Goal: Task Accomplishment & Management: Use online tool/utility

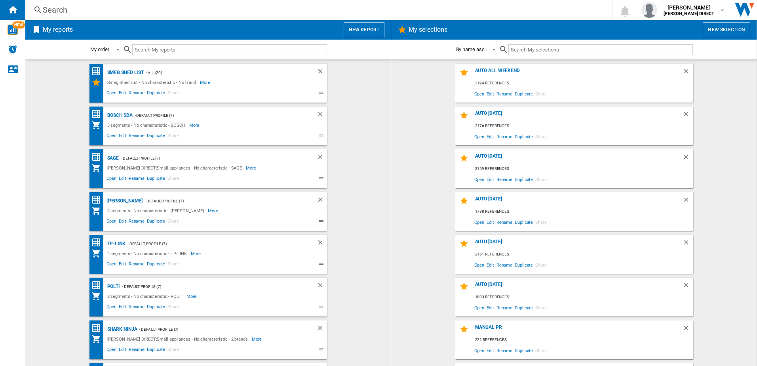
click at [487, 137] on span "Edit" at bounding box center [491, 136] width 10 height 11
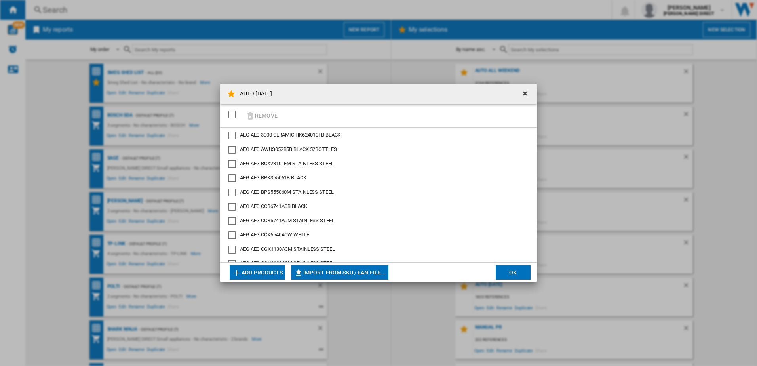
drag, startPoint x: 232, startPoint y: 116, endPoint x: 261, endPoint y: 117, distance: 28.9
click at [232, 115] on div "SELECTIONS.EDITION_POPUP.SELECT_DESELECT" at bounding box center [232, 115] width 8 height 8
click at [261, 117] on button "Remove" at bounding box center [261, 115] width 37 height 19
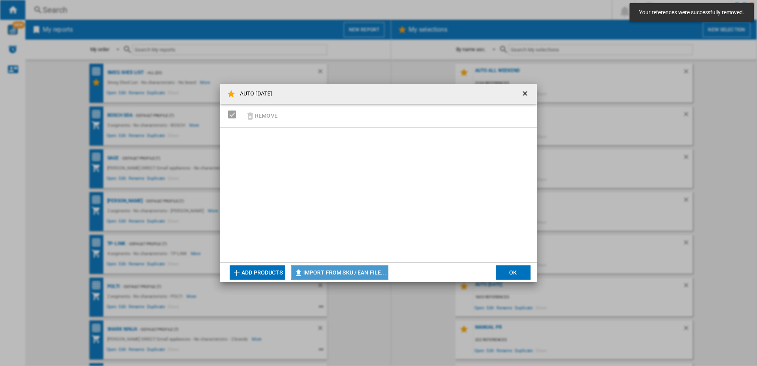
click at [355, 275] on button "Import from SKU / EAN file..." at bounding box center [340, 272] width 97 height 14
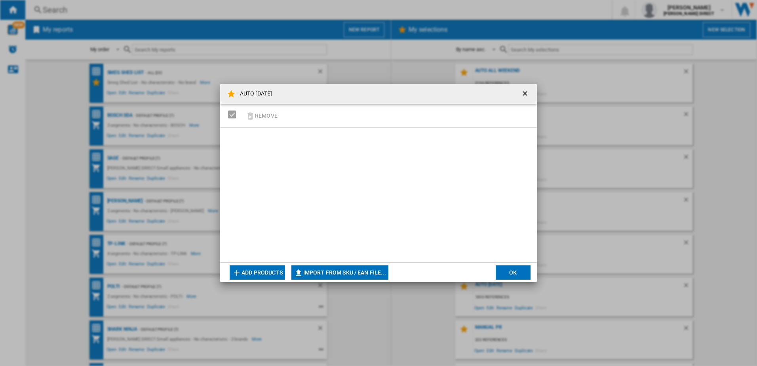
type input "**********"
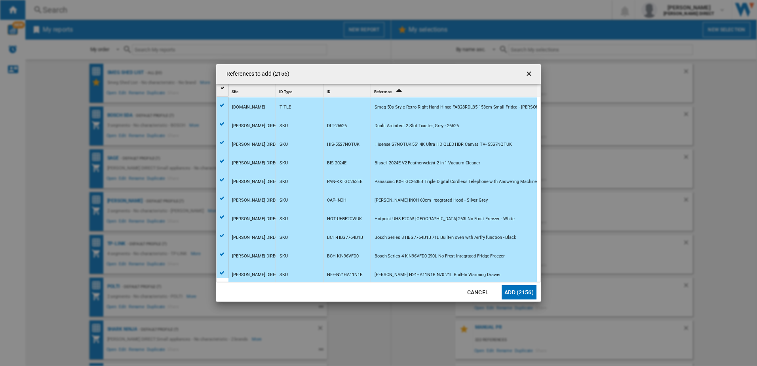
click at [522, 293] on button "Add (2156)" at bounding box center [519, 292] width 35 height 14
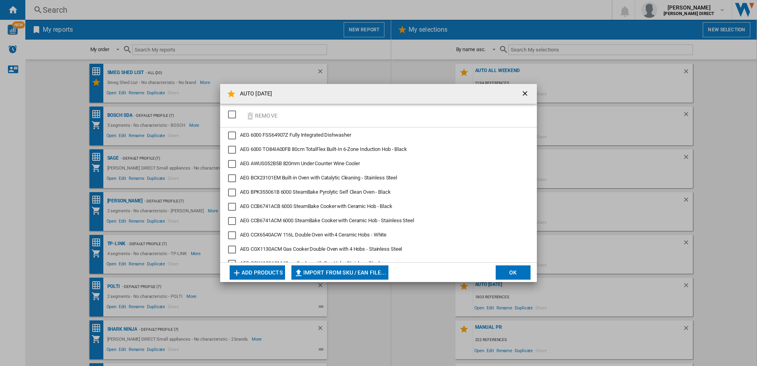
click at [512, 273] on button "OK" at bounding box center [513, 272] width 35 height 14
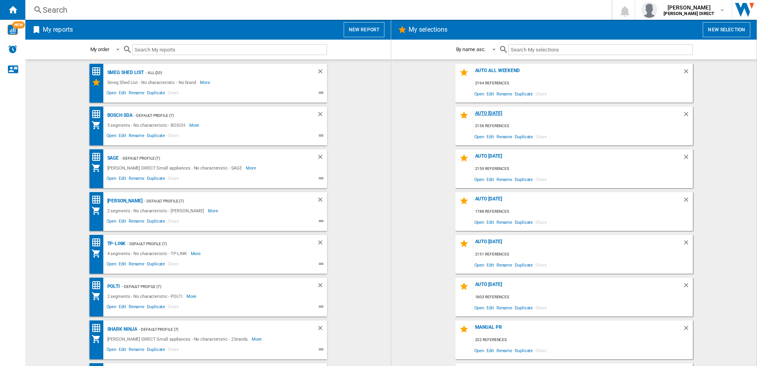
click at [485, 116] on div "AUTO [DATE]" at bounding box center [578, 116] width 210 height 11
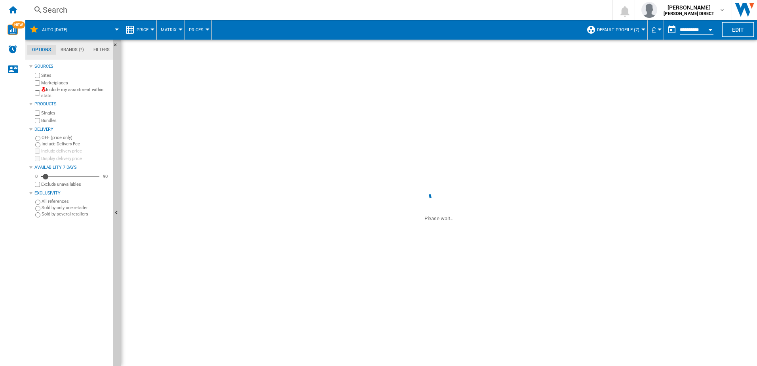
click at [87, 91] on label "Include my assortment within stats" at bounding box center [75, 93] width 69 height 12
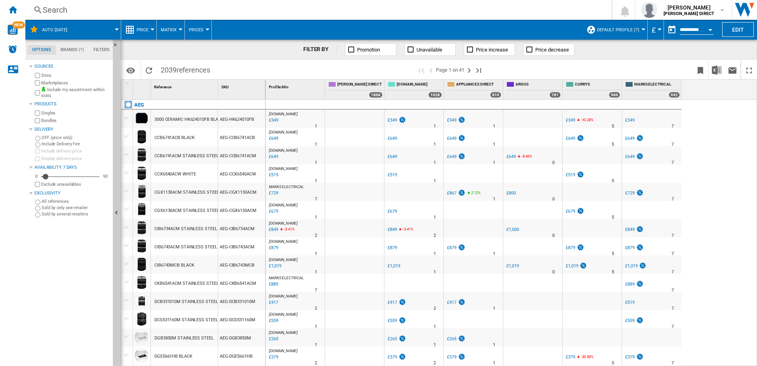
click at [56, 82] on label "Marketplaces" at bounding box center [75, 83] width 69 height 6
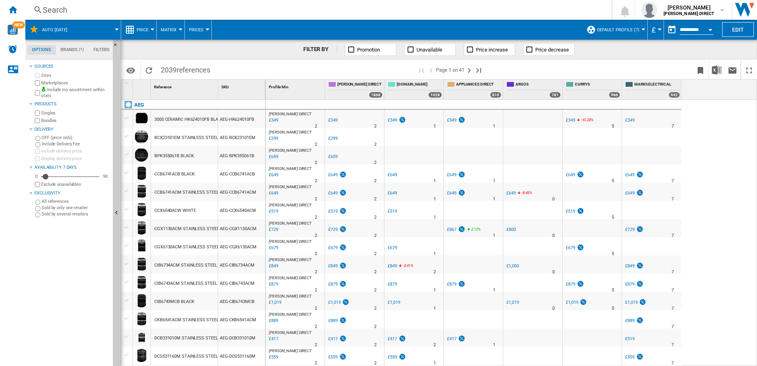
click at [51, 121] on label "Bundles" at bounding box center [75, 121] width 69 height 6
click at [720, 72] on img "Download in Excel" at bounding box center [717, 70] width 10 height 10
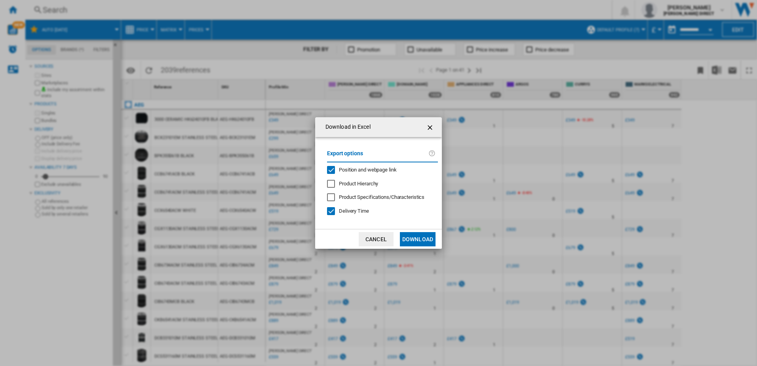
click at [386, 169] on span "Position and webpage link" at bounding box center [368, 170] width 58 height 6
click at [364, 212] on span "Delivery Time" at bounding box center [354, 211] width 30 height 6
click at [369, 238] on button "Cancel" at bounding box center [376, 239] width 35 height 14
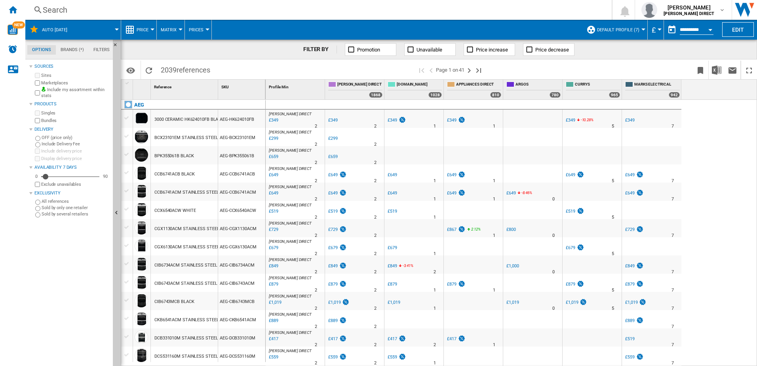
click at [81, 187] on div "Exclude unavailables" at bounding box center [71, 185] width 76 height 8
click at [76, 186] on label "Exclude unavailables" at bounding box center [75, 184] width 69 height 6
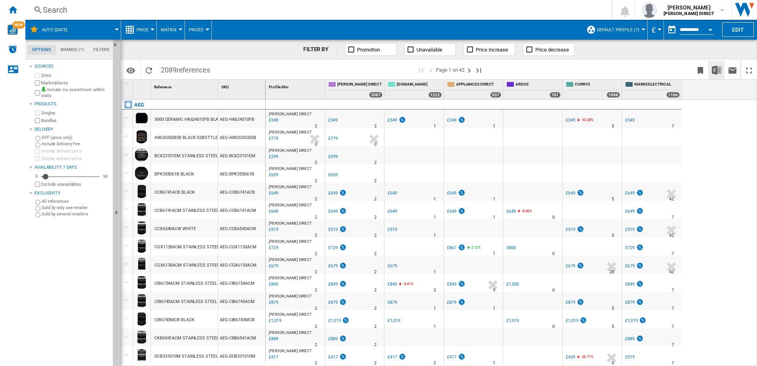
click at [715, 72] on img "Download in Excel" at bounding box center [717, 70] width 10 height 10
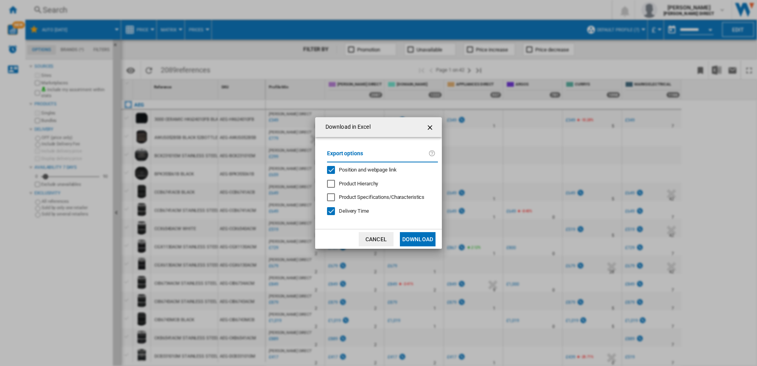
click at [381, 169] on span "Position and webpage link" at bounding box center [368, 170] width 58 height 6
click at [356, 217] on div "Export options Position and webpage link Product Hierarchy Product Specificatio…" at bounding box center [382, 183] width 119 height 76
click at [359, 212] on span "Delivery Time" at bounding box center [354, 211] width 30 height 6
click at [415, 237] on button "Download" at bounding box center [418, 239] width 36 height 14
